Goal: Navigation & Orientation: Find specific page/section

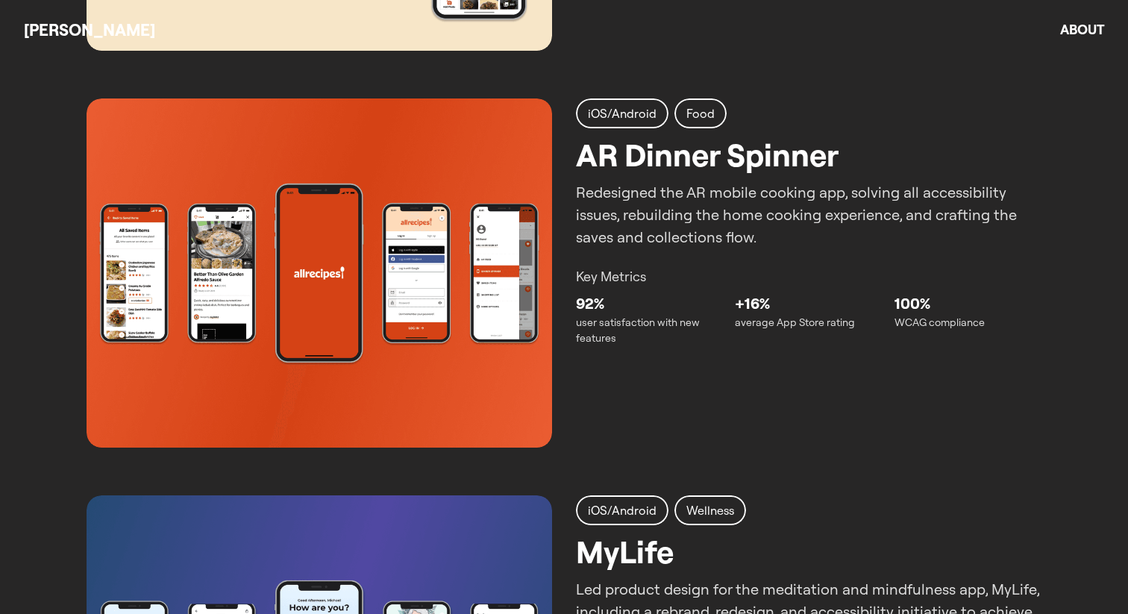
scroll to position [1003, 0]
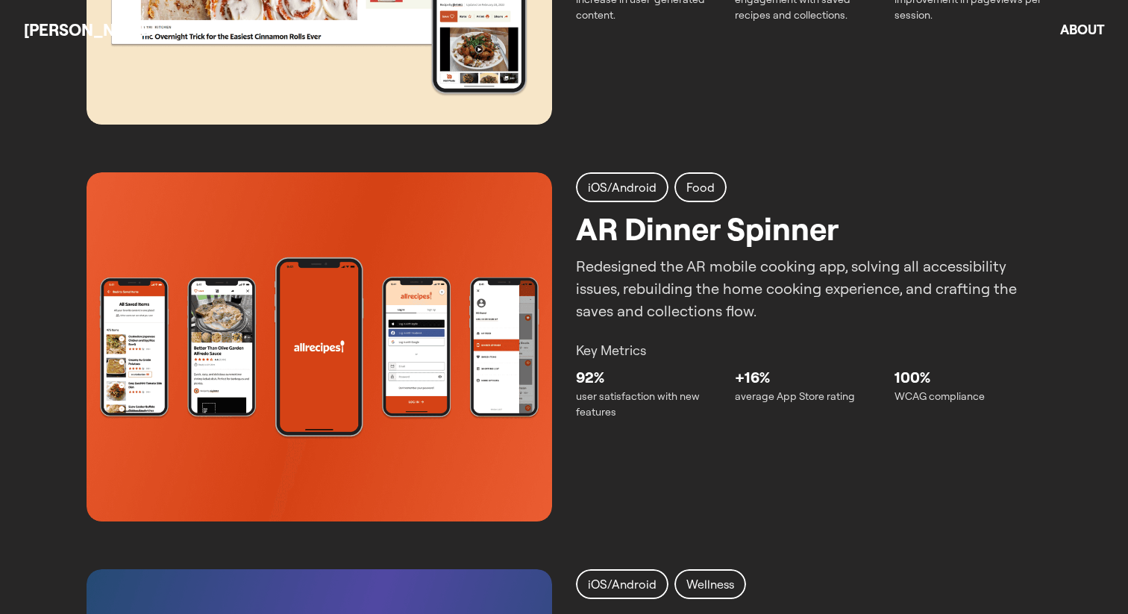
click at [575, 270] on div "iOS/Android Food AR Dinner Spinner Redesigned the AR mobile cooking app, solvin…" at bounding box center [564, 346] width 955 height 349
click at [484, 313] on img at bounding box center [320, 346] width 466 height 349
click at [684, 272] on p "Redesigned the AR mobile cooking app, solving all accessibility issues, rebuild…" at bounding box center [809, 288] width 466 height 67
click at [697, 223] on h2 "AR Dinner Spinner" at bounding box center [707, 228] width 263 height 47
click at [624, 379] on p "92%" at bounding box center [649, 377] width 147 height 22
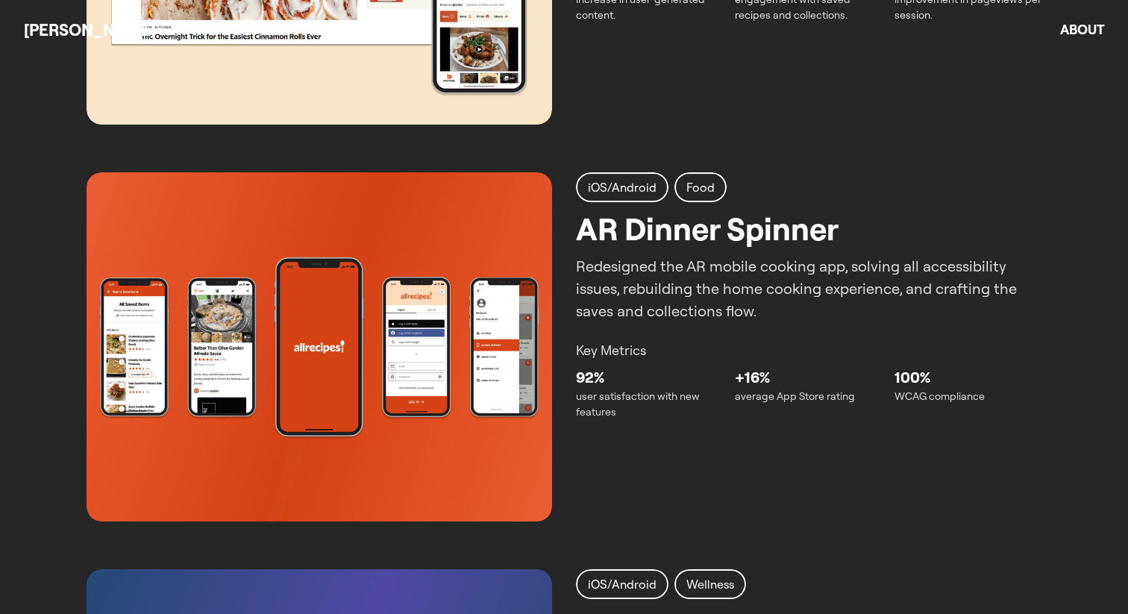
click at [607, 346] on p "Key Metrics" at bounding box center [809, 350] width 466 height 20
click at [439, 365] on img at bounding box center [320, 346] width 466 height 349
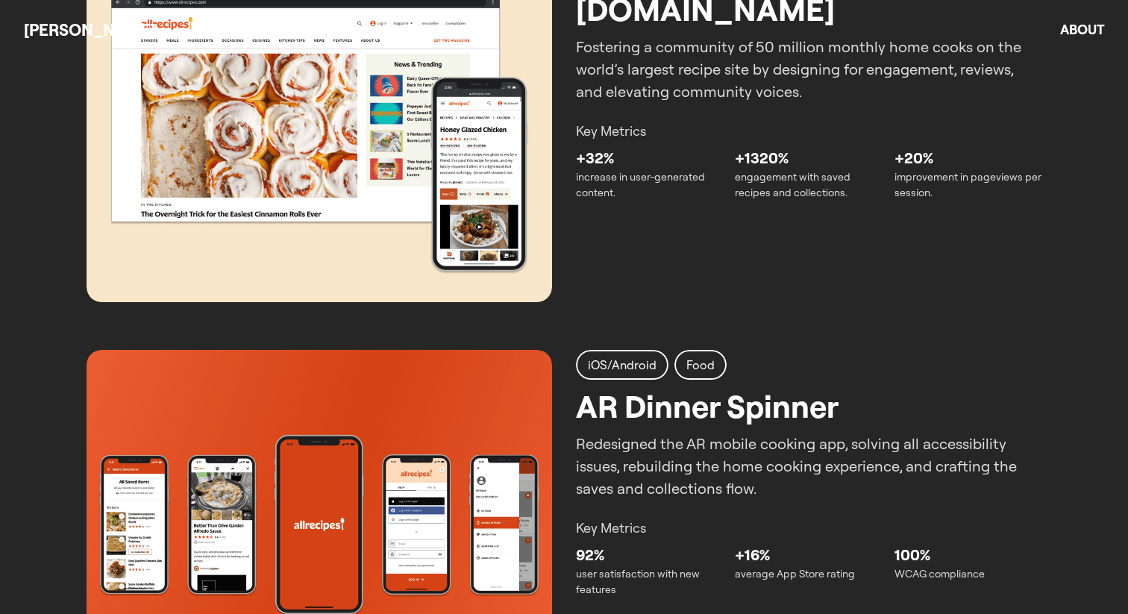
scroll to position [798, 0]
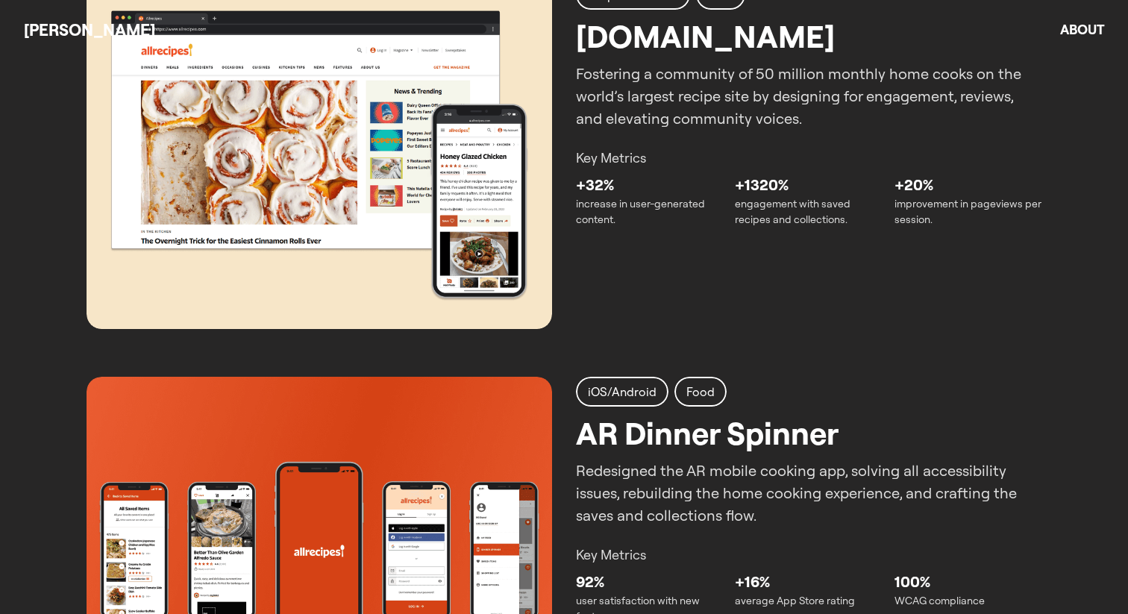
click at [426, 291] on img at bounding box center [320, 154] width 466 height 349
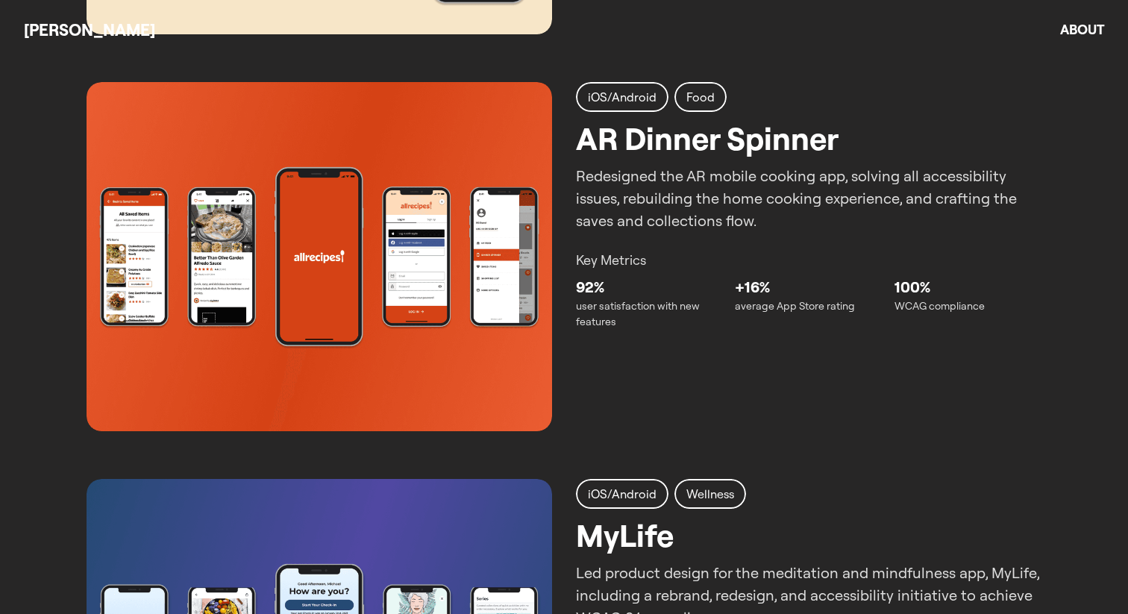
scroll to position [1212, 0]
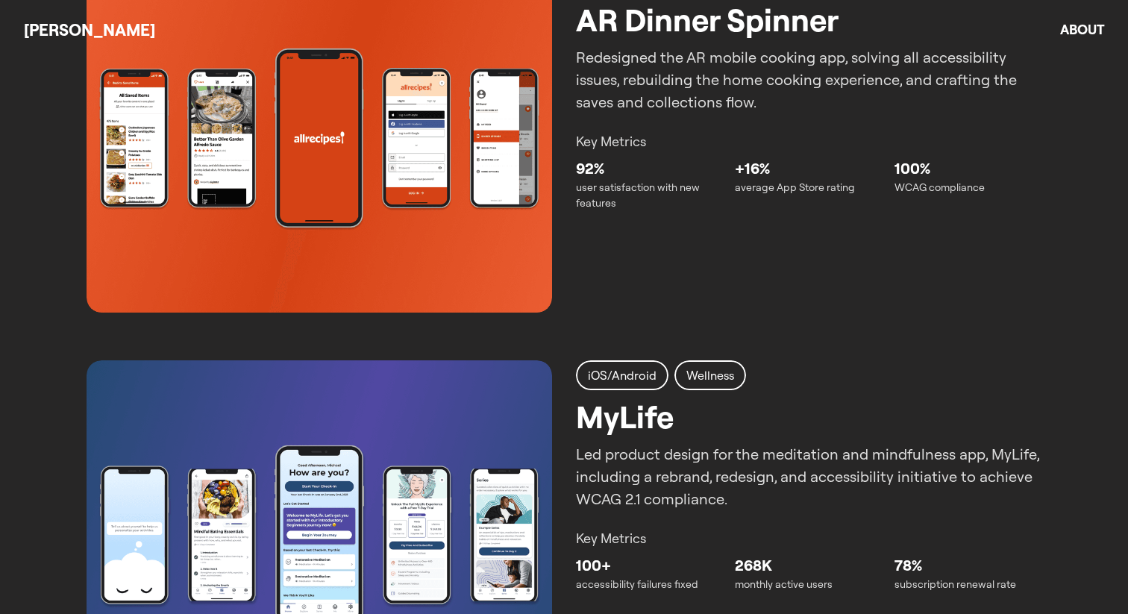
click at [398, 418] on img at bounding box center [320, 534] width 466 height 349
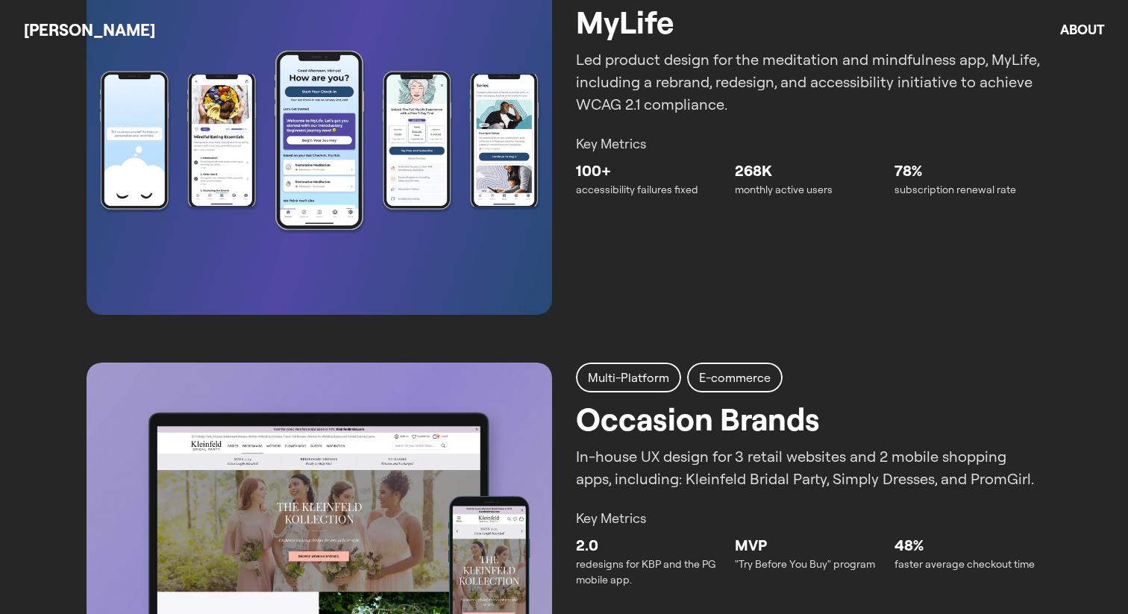
click at [402, 485] on img at bounding box center [320, 537] width 466 height 349
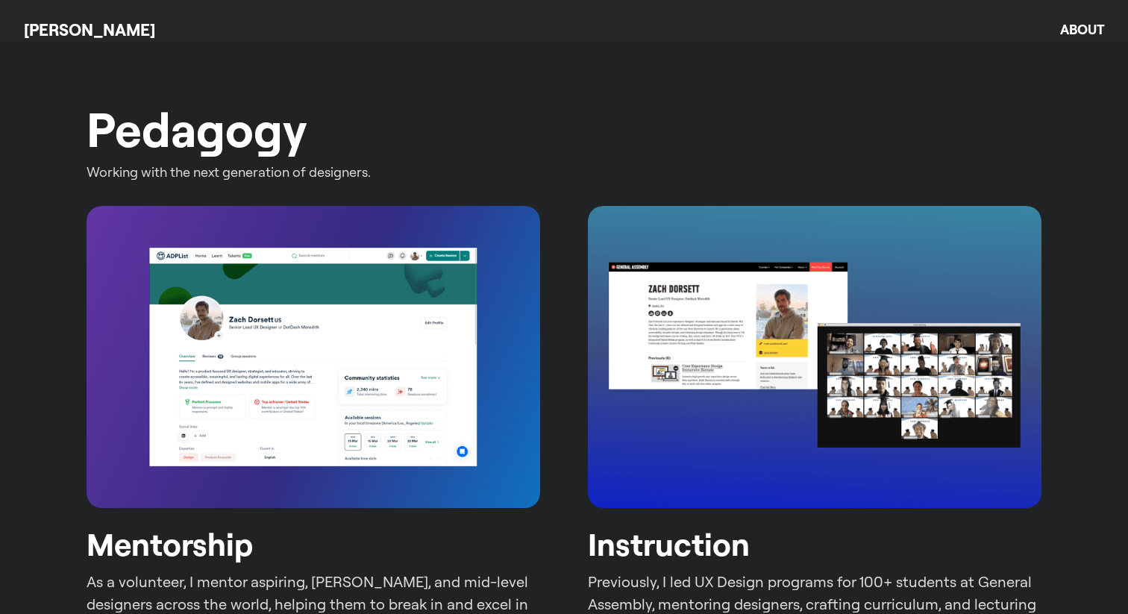
scroll to position [2552, 0]
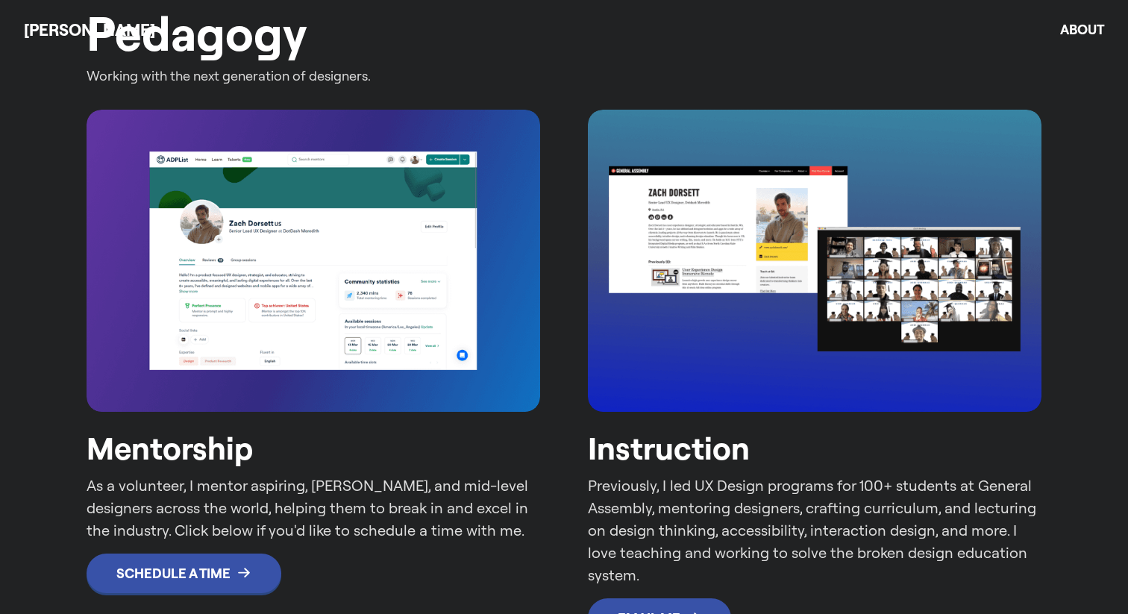
click at [542, 459] on div "Mentorship As a volunteer, I mentor aspiring, [PERSON_NAME], and mid-level desi…" at bounding box center [564, 374] width 955 height 528
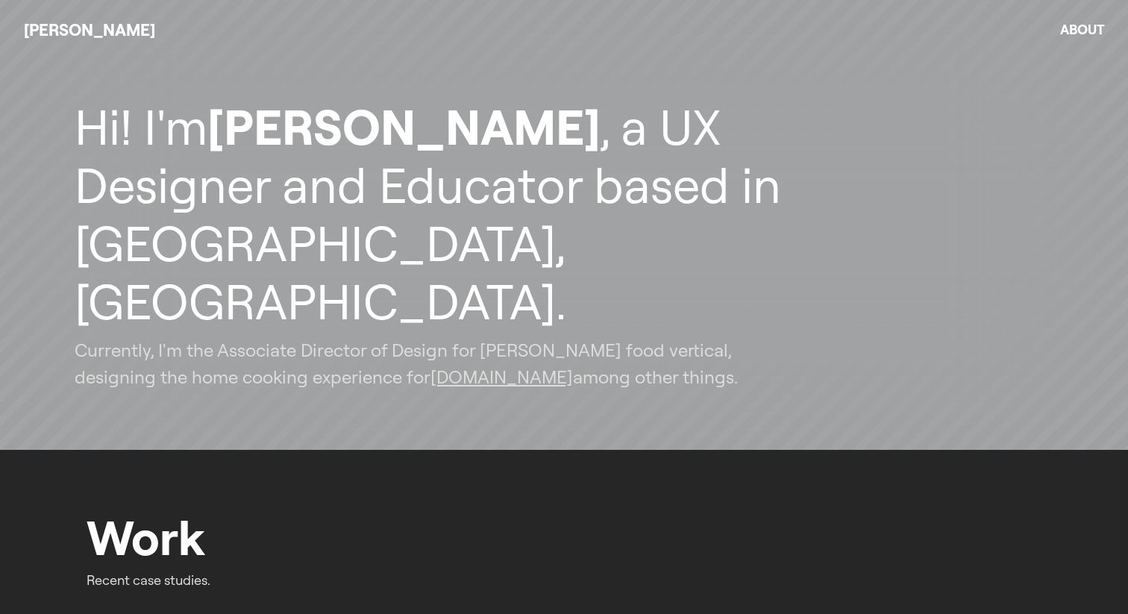
scroll to position [0, 0]
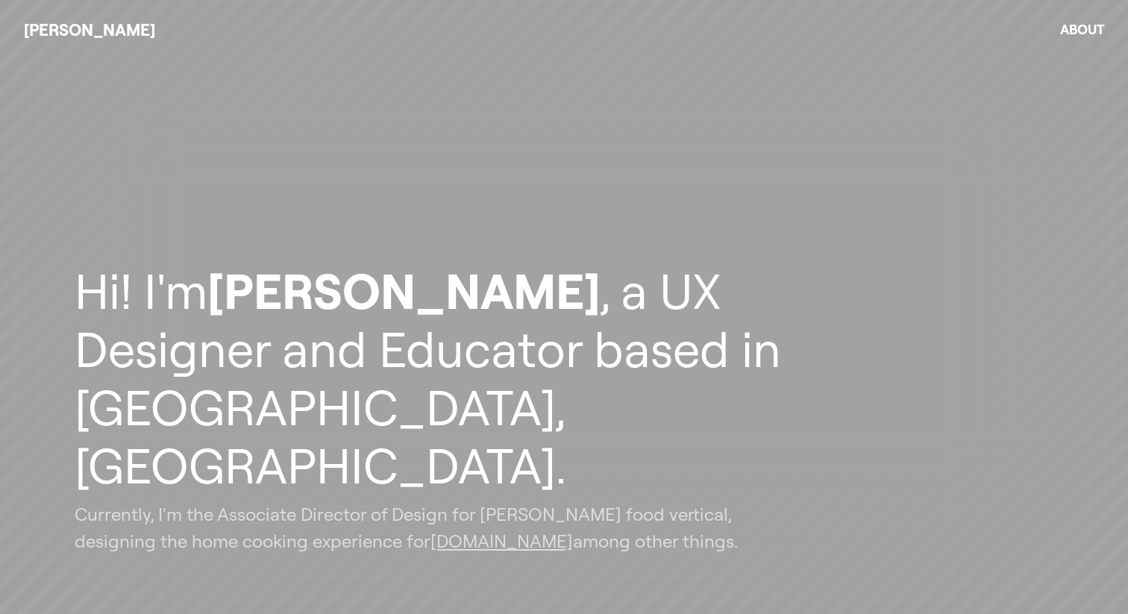
click at [1068, 31] on link "About" at bounding box center [1082, 29] width 44 height 17
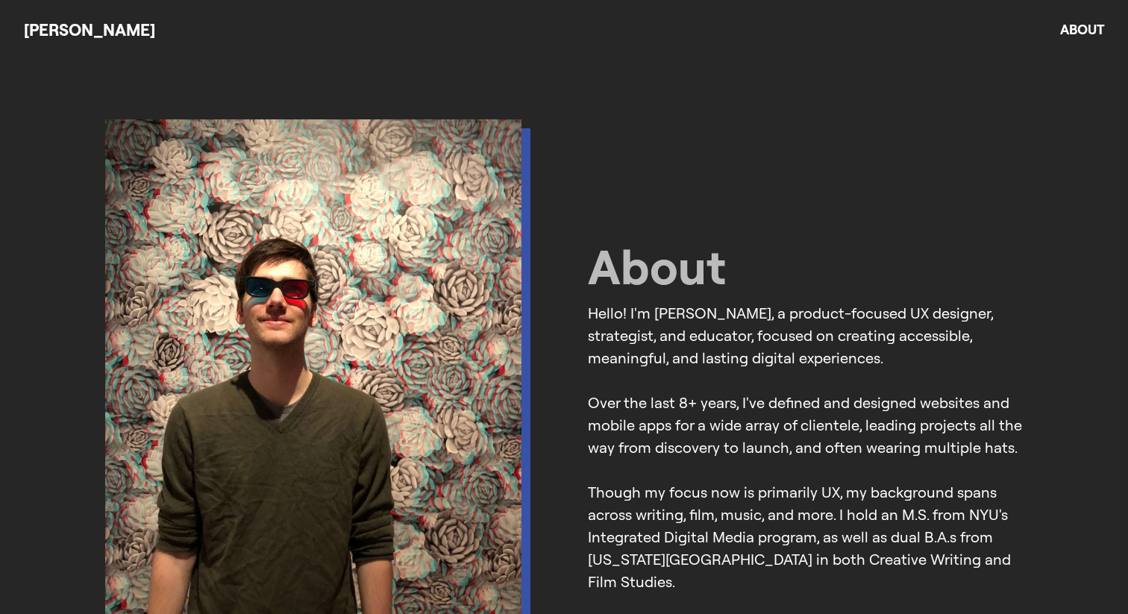
click at [62, 38] on link "[PERSON_NAME]" at bounding box center [89, 29] width 131 height 21
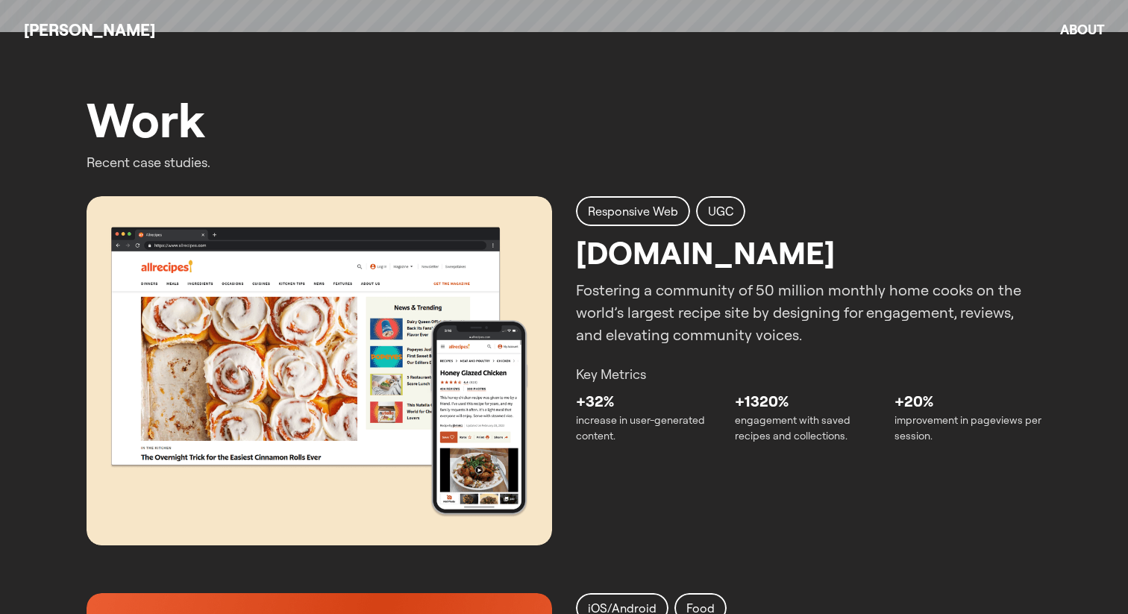
scroll to position [584, 0]
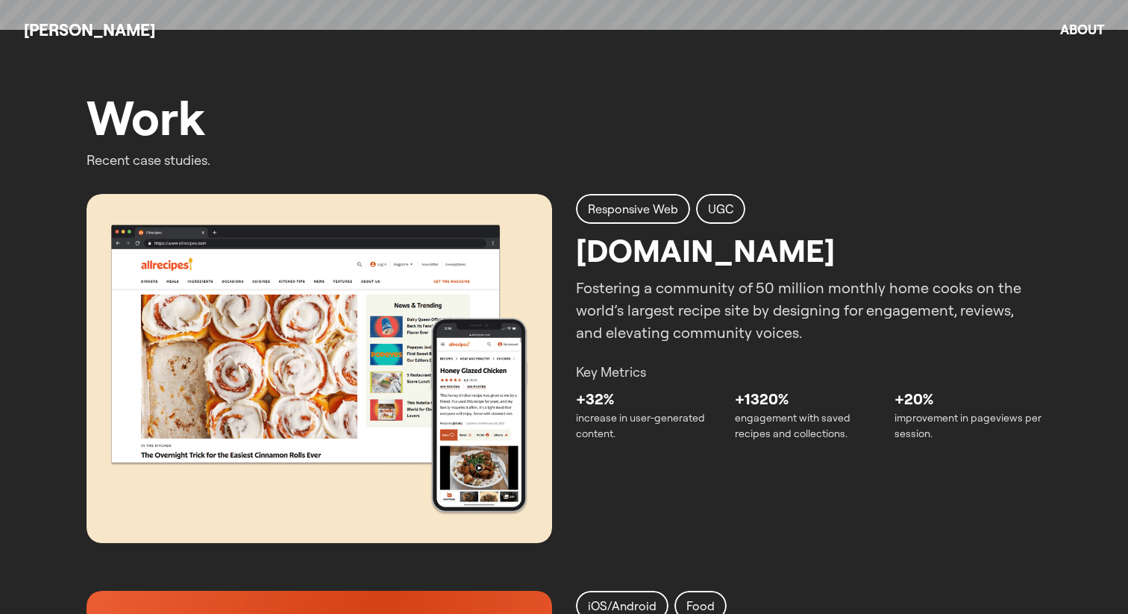
click at [521, 438] on img at bounding box center [320, 368] width 466 height 349
click at [675, 212] on h2 "Responsive Web" at bounding box center [633, 209] width 90 height 18
click at [722, 215] on h2 "UGC" at bounding box center [720, 209] width 25 height 18
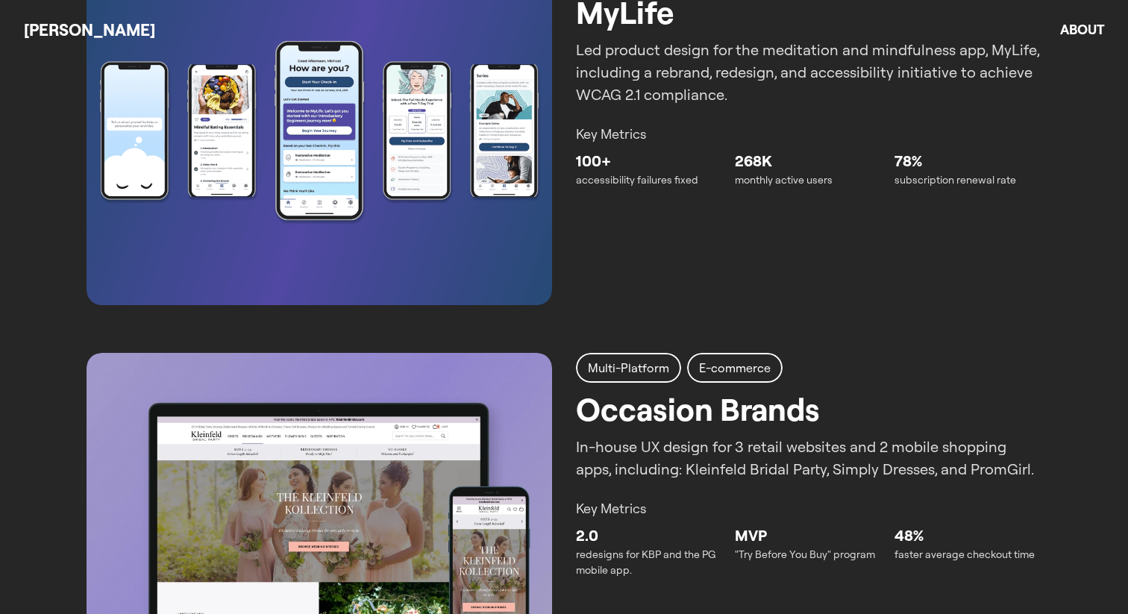
scroll to position [1747, 0]
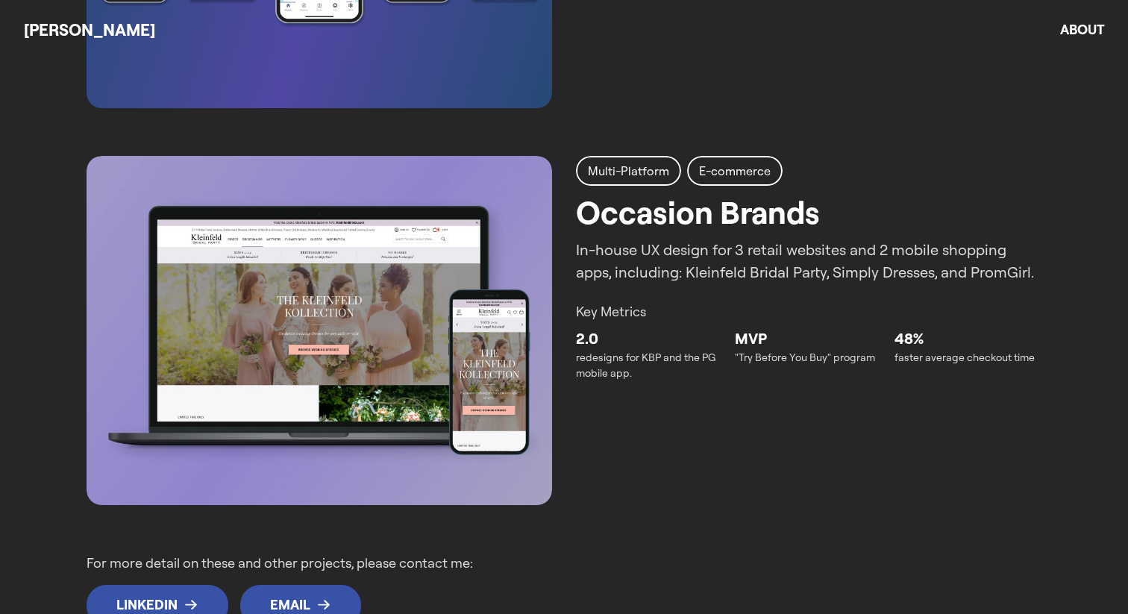
click at [483, 405] on img at bounding box center [320, 330] width 466 height 349
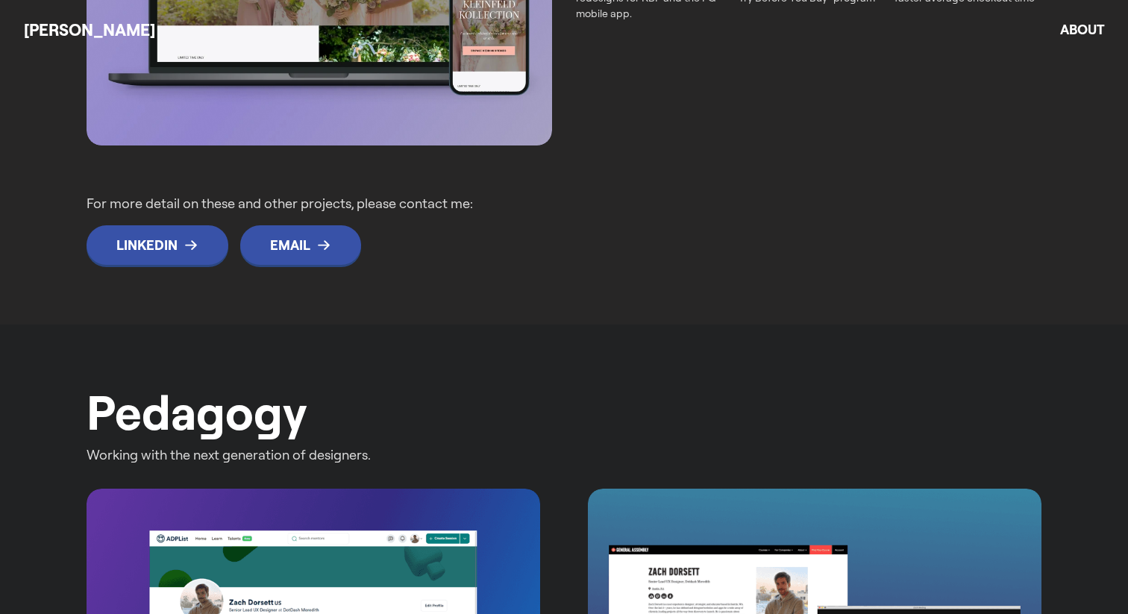
scroll to position [2418, 0]
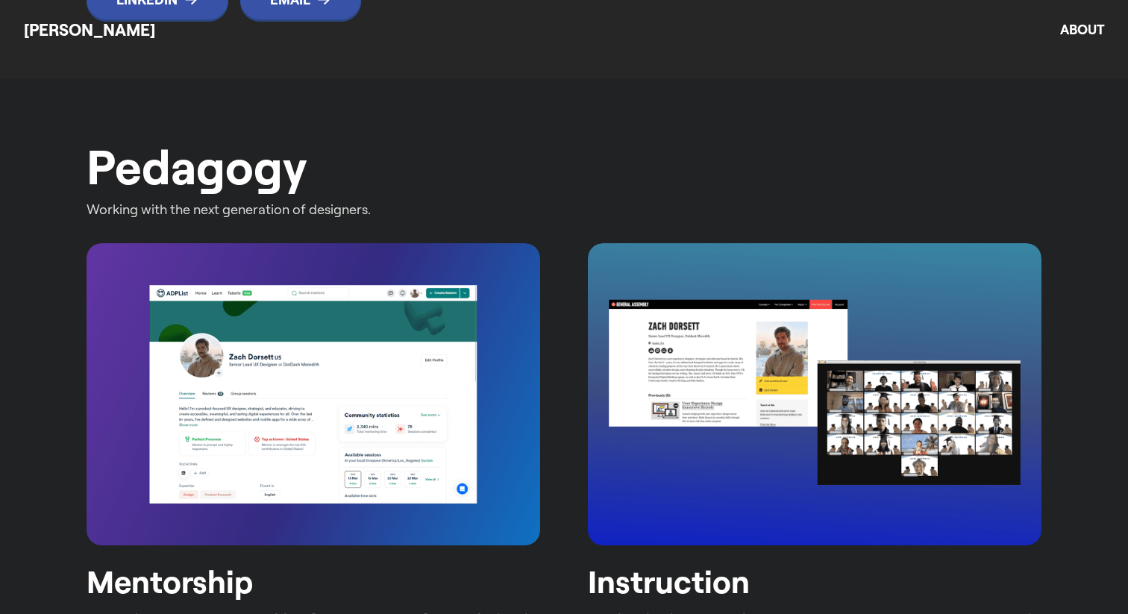
click at [411, 413] on img at bounding box center [314, 394] width 454 height 302
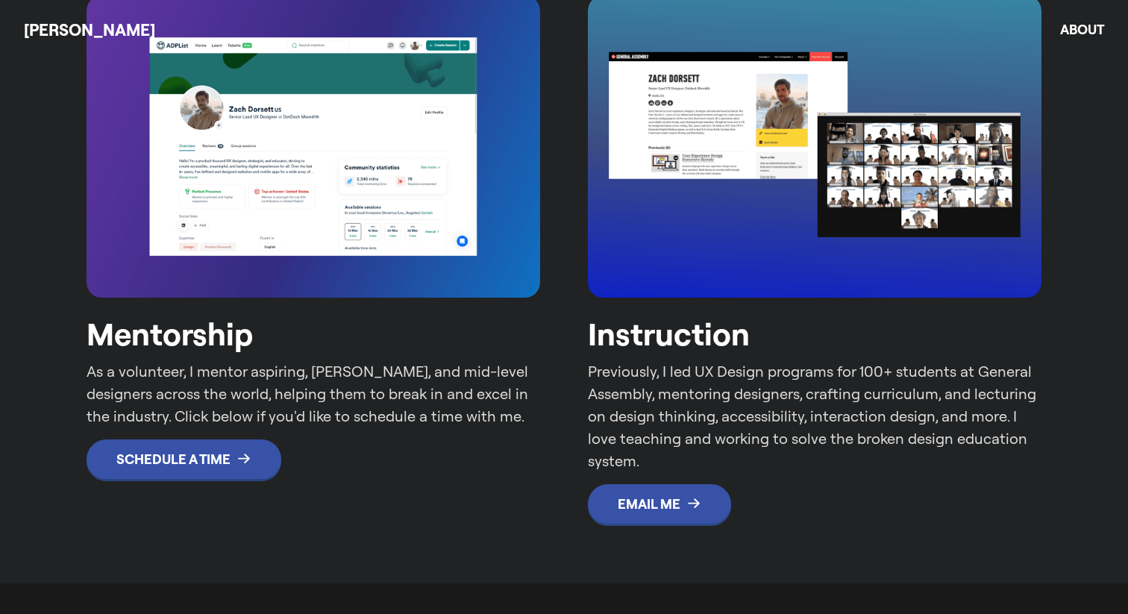
scroll to position [2668, 0]
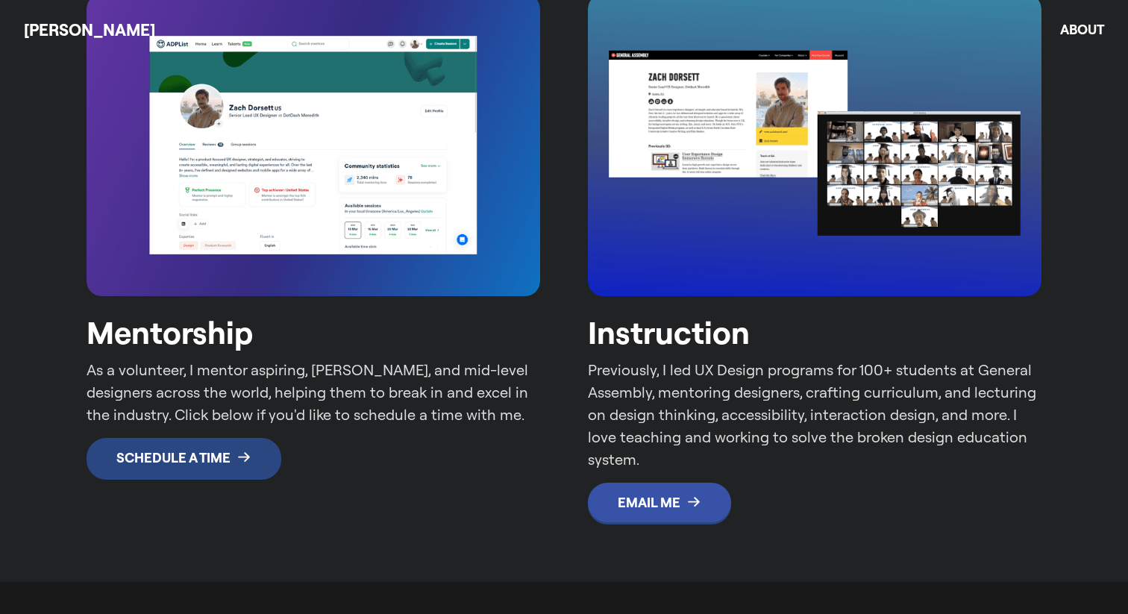
click at [237, 462] on icon at bounding box center [244, 457] width 15 height 15
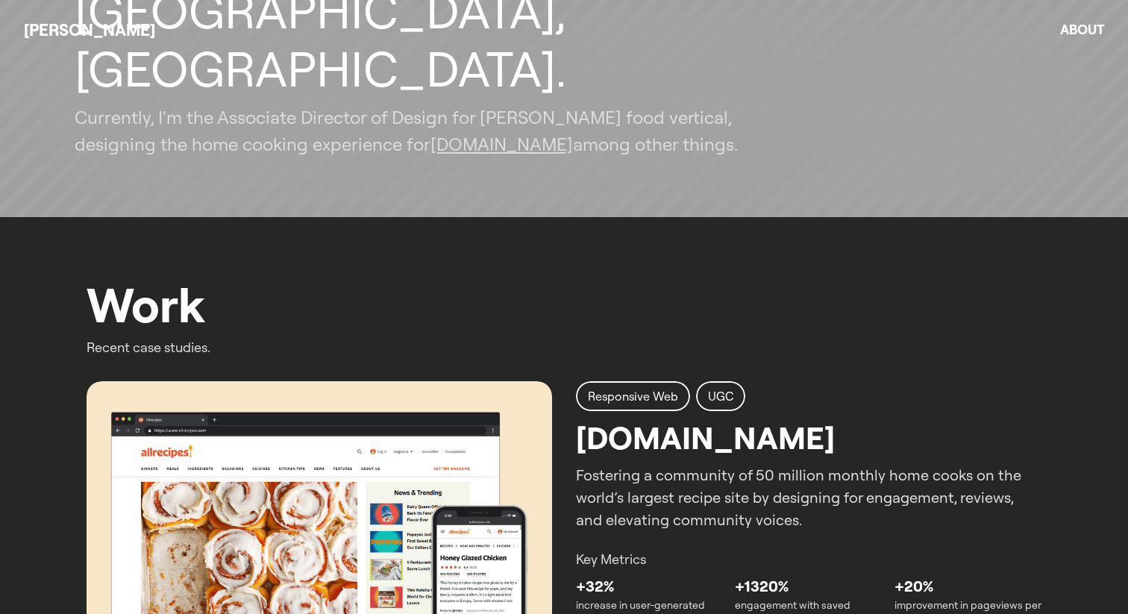
scroll to position [636, 0]
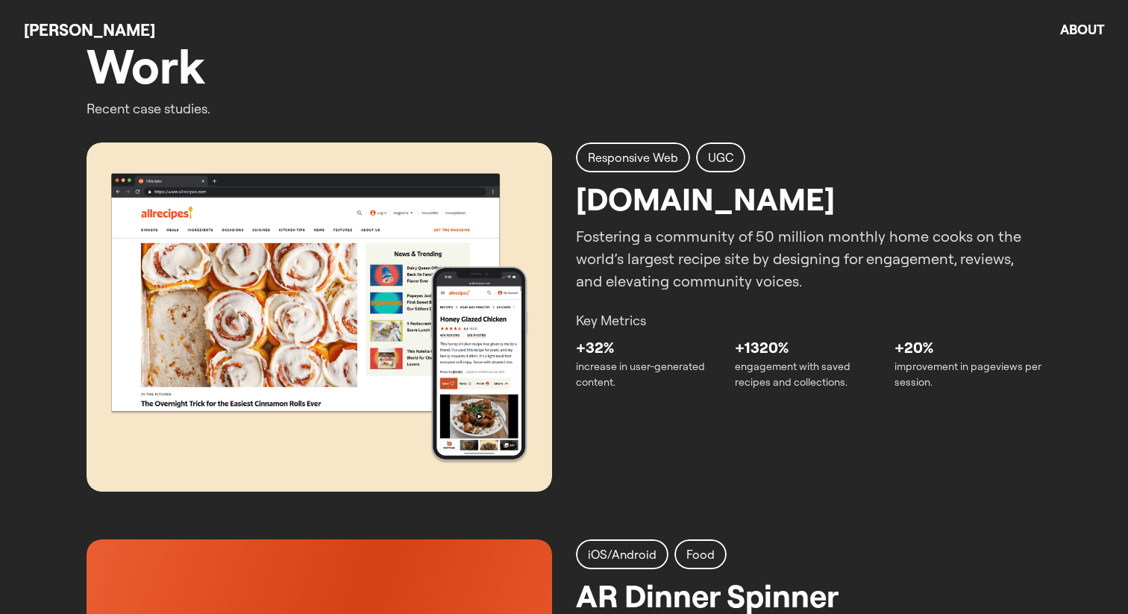
click at [1075, 33] on link "About" at bounding box center [1082, 29] width 44 height 17
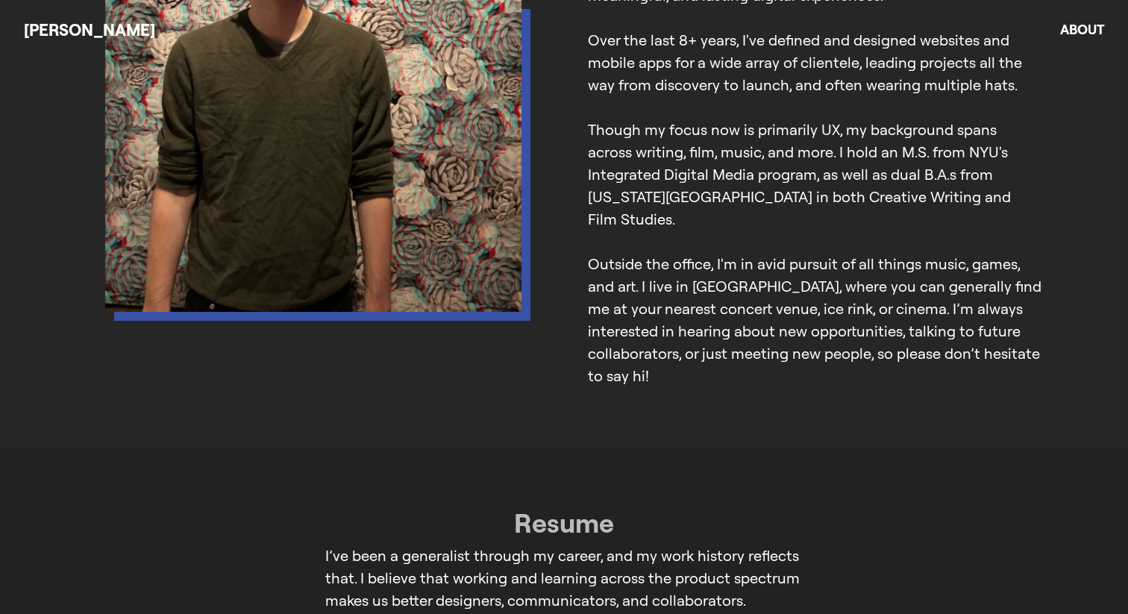
scroll to position [422, 0]
